Goal: Task Accomplishment & Management: Use online tool/utility

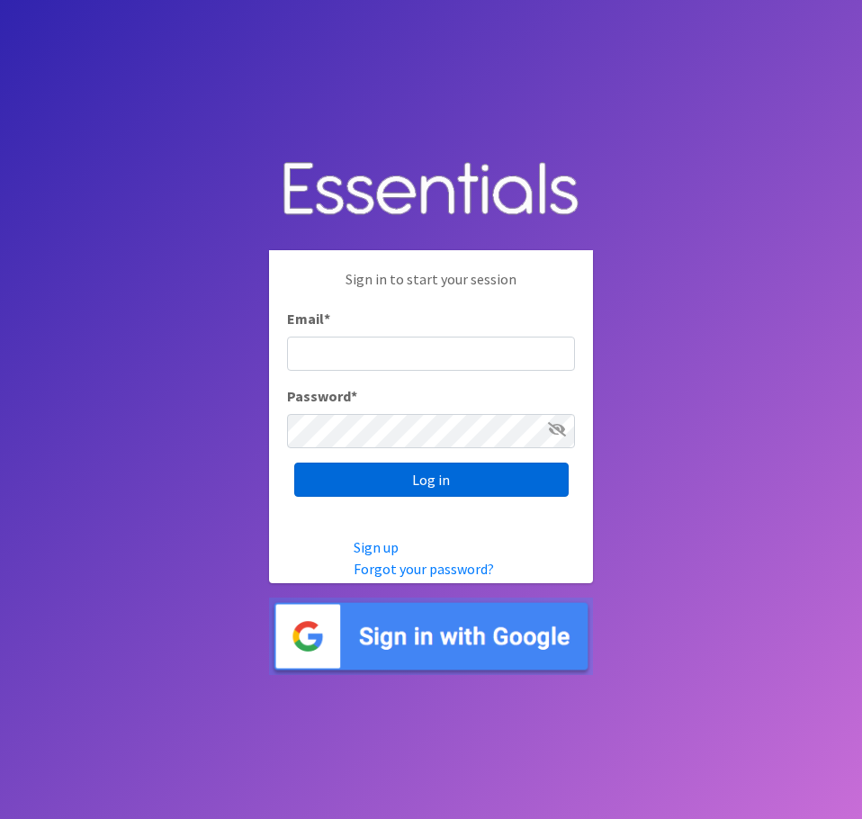
type input "[EMAIL_ADDRESS][DOMAIN_NAME]"
click at [428, 484] on input "Log in" at bounding box center [431, 479] width 274 height 34
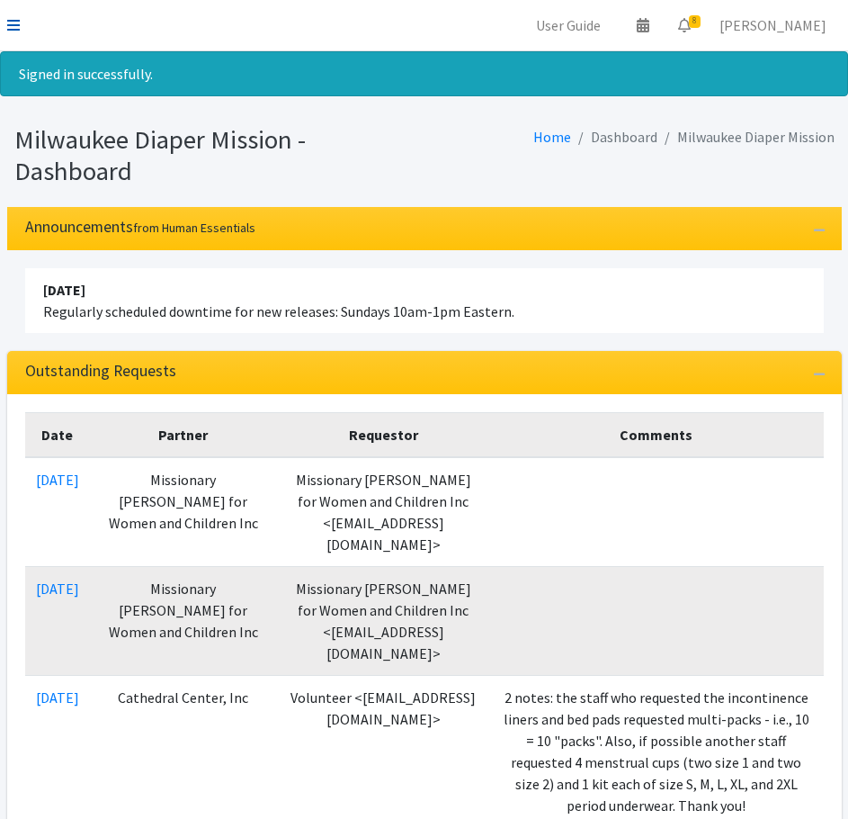
click at [9, 14] on link at bounding box center [13, 25] width 13 height 22
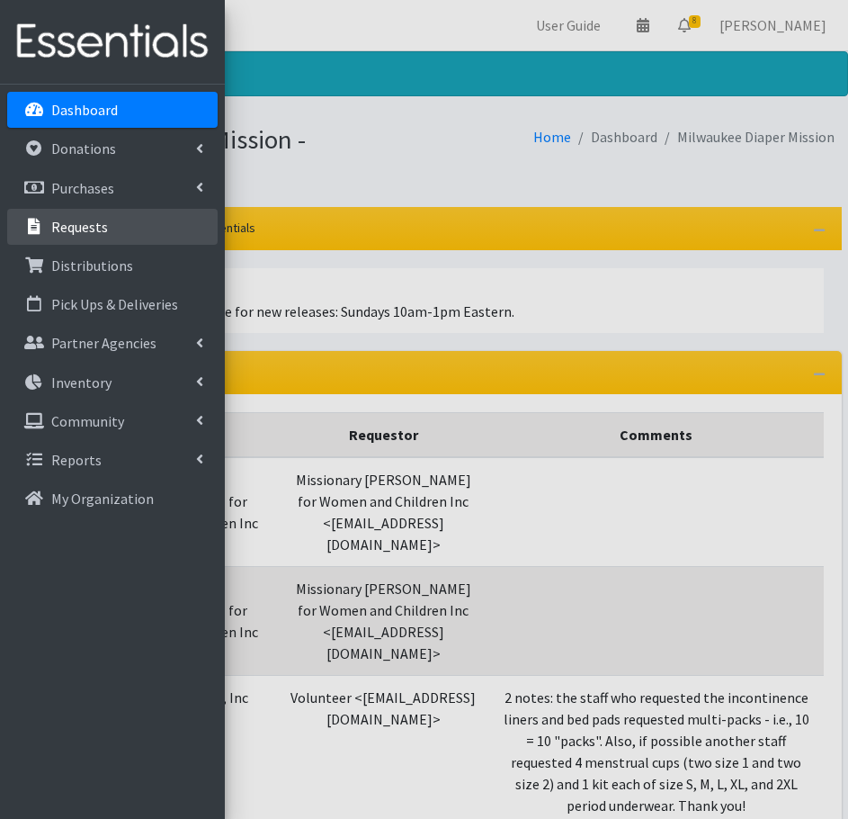
click at [55, 239] on link "Requests" at bounding box center [112, 227] width 210 height 36
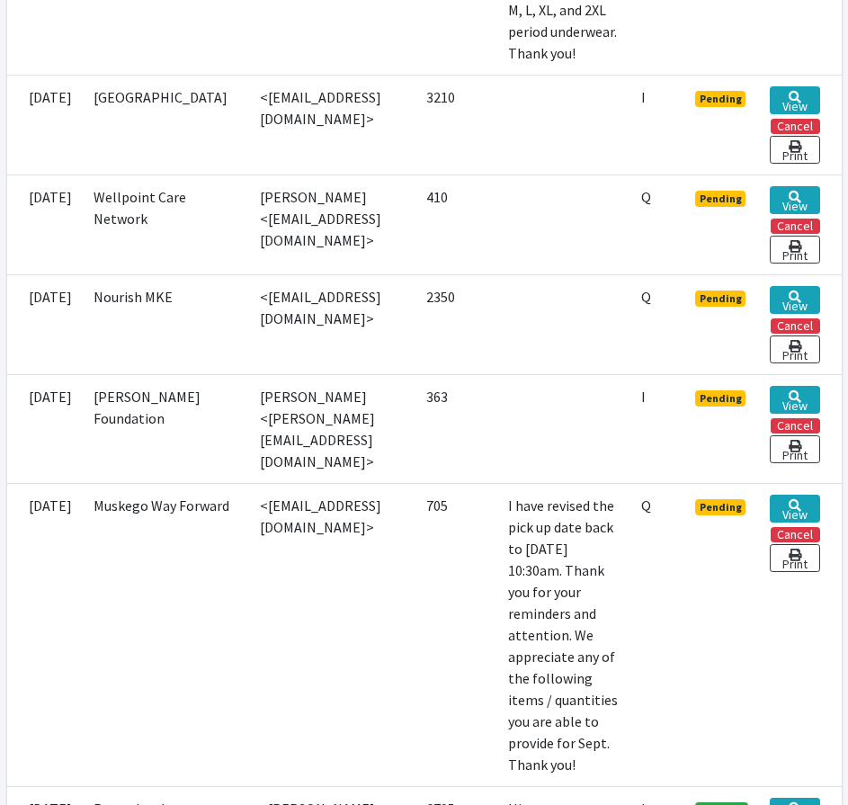
scroll to position [1147, 0]
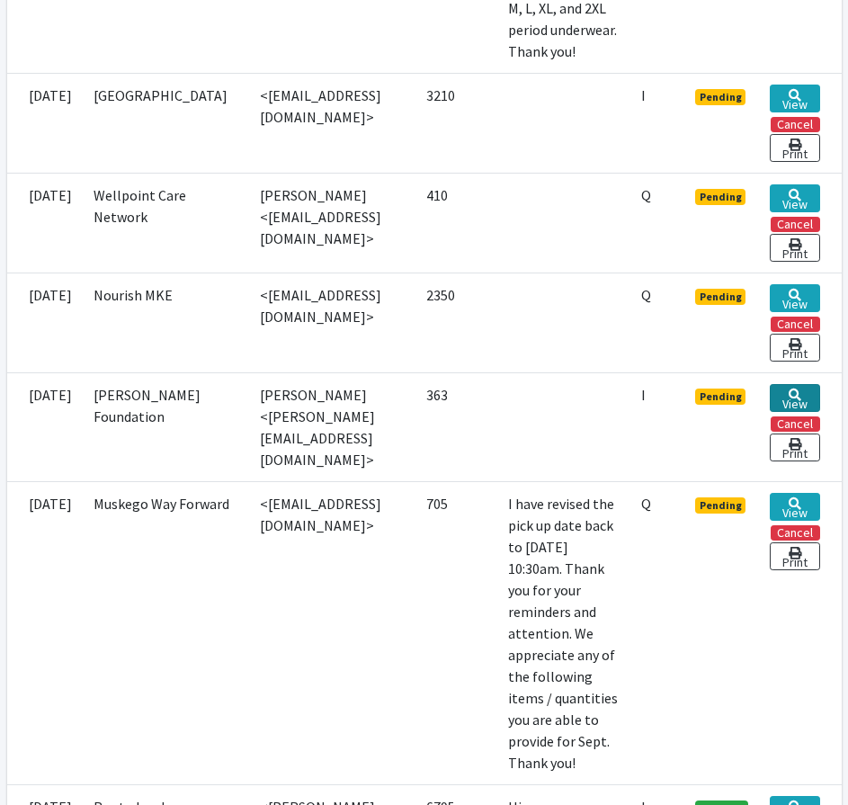
click at [809, 412] on link "View" at bounding box center [794, 398] width 49 height 28
